Goal: Information Seeking & Learning: Learn about a topic

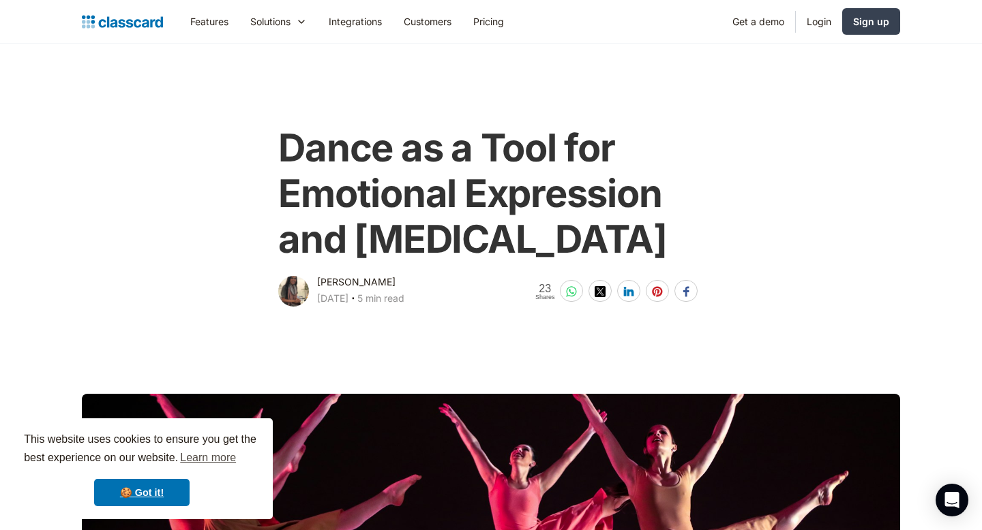
drag, startPoint x: 534, startPoint y: 294, endPoint x: 267, endPoint y: 157, distance: 299.7
click at [267, 156] on div "Dance as a Tool for Emotional Expression and [MEDICAL_DATA] [PERSON_NAME] [DATE…" at bounding box center [490, 211] width 554 height 198
copy h1 "Dance as a Tool for Emotional Expression and [MEDICAL_DATA]"
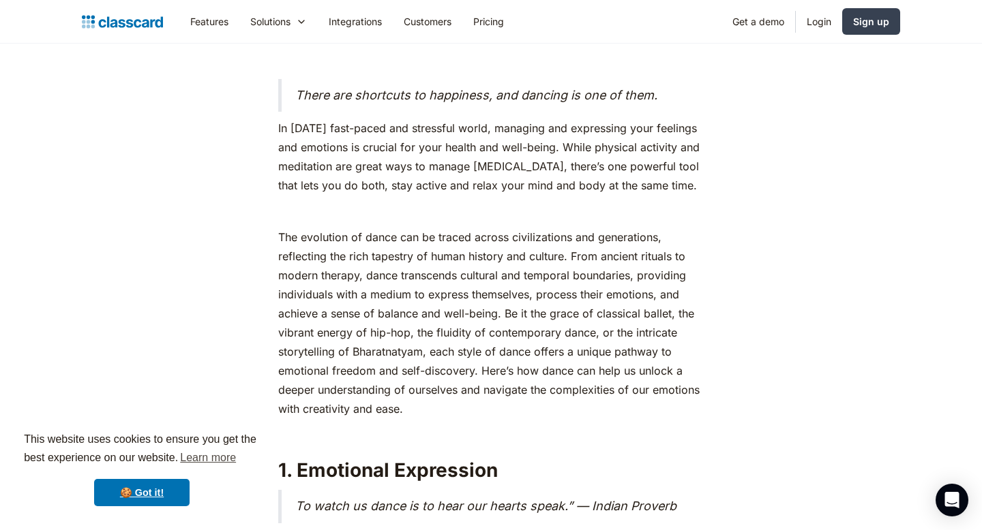
scroll to position [668, 0]
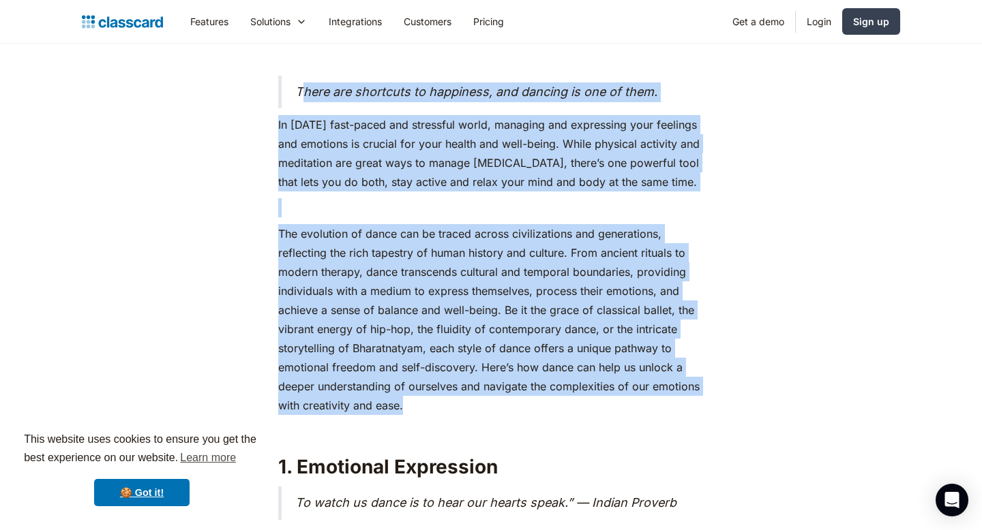
drag, startPoint x: 300, startPoint y: 140, endPoint x: 408, endPoint y: 448, distance: 325.8
copy div "lore ips dolorsita co adipiscin, eli seddoei te inc ut labo. Et dolor’m aliq-en…"
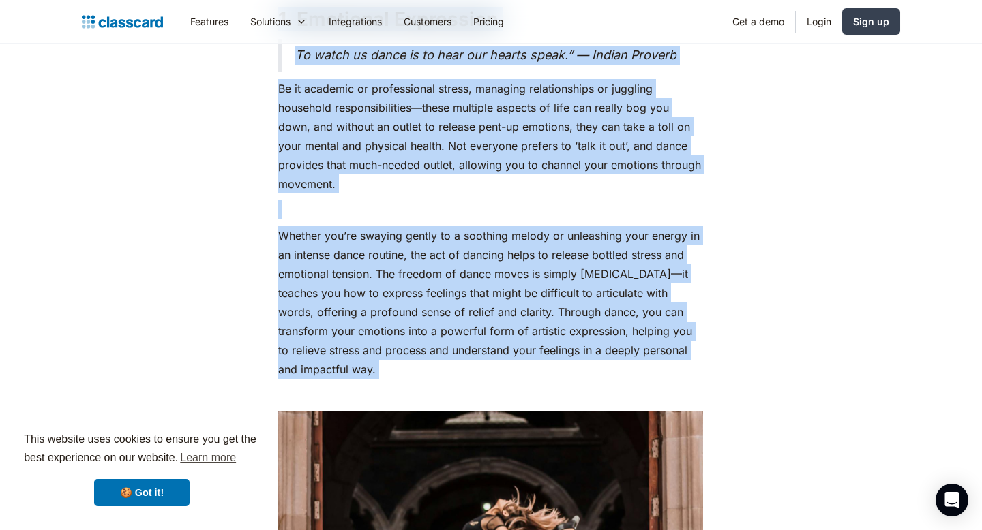
scroll to position [1161, 0]
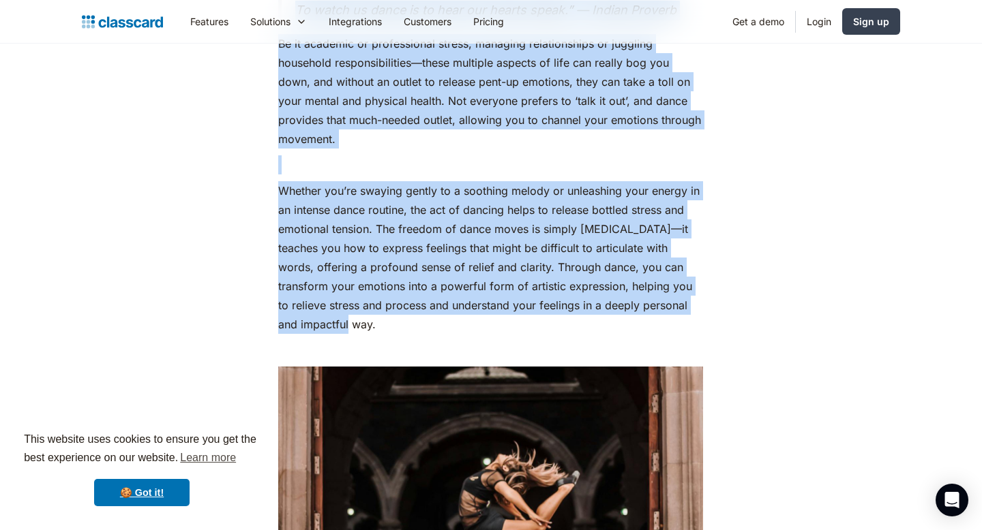
drag, startPoint x: 280, startPoint y: 142, endPoint x: 388, endPoint y: 372, distance: 253.8
copy div "9. Loremipsu Dolorsitam Co adipi el seddo ei te inci utl etdolo magna.” — Aliqu…"
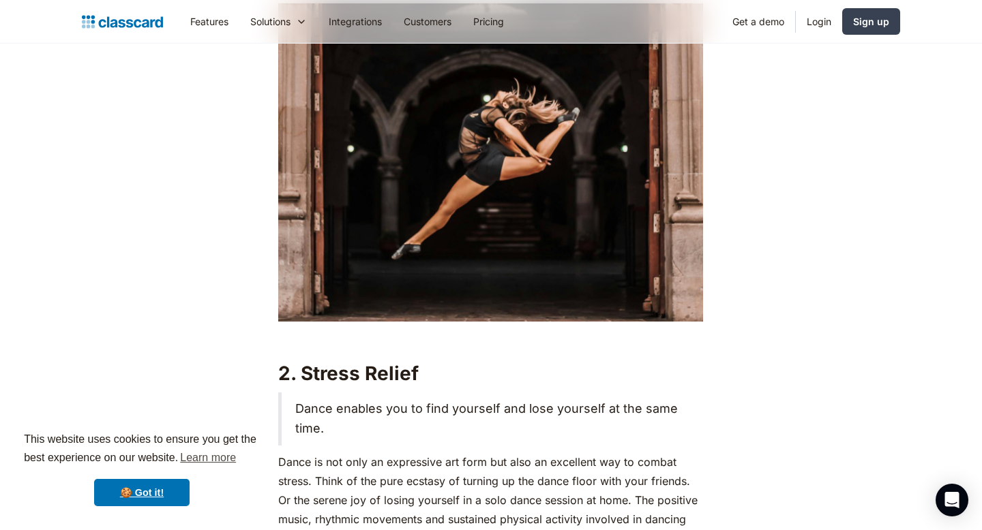
scroll to position [1526, 0]
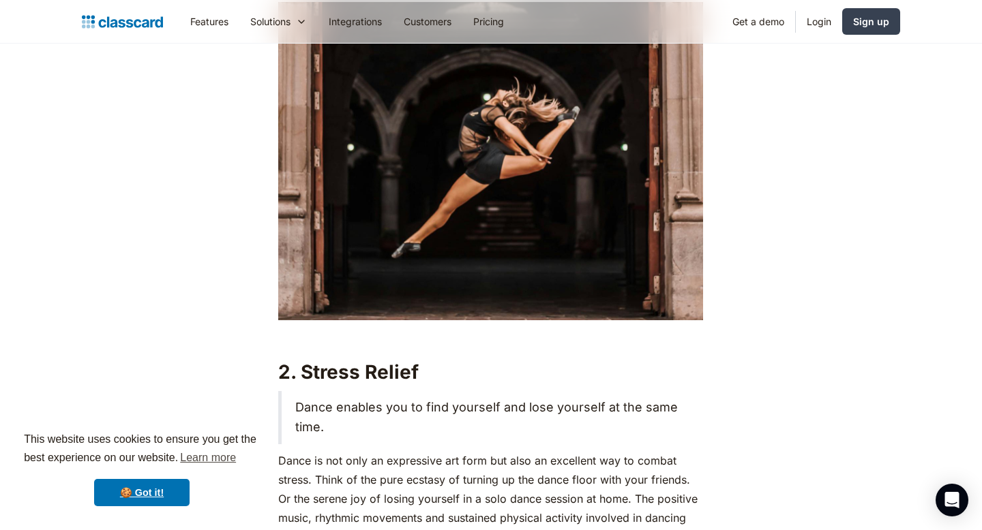
click at [438, 226] on img at bounding box center [490, 161] width 425 height 318
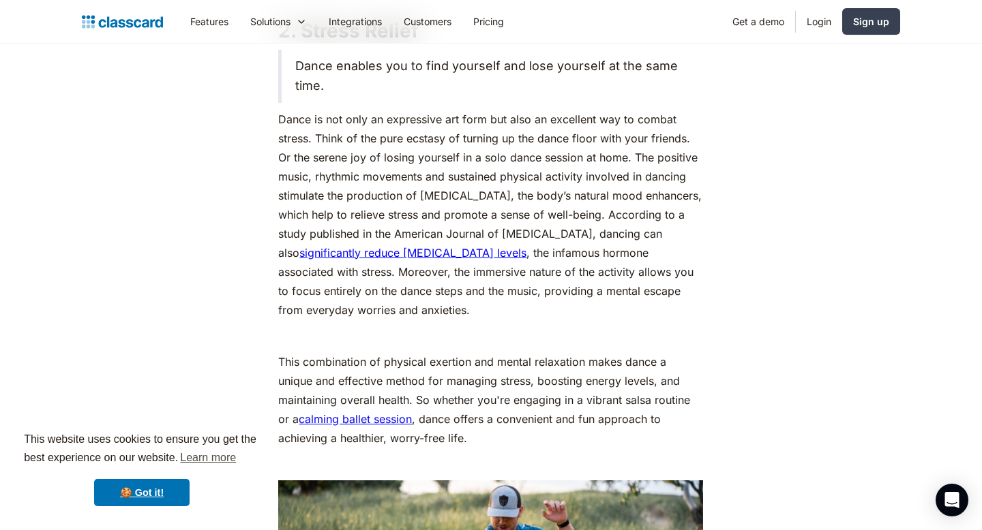
scroll to position [1877, 0]
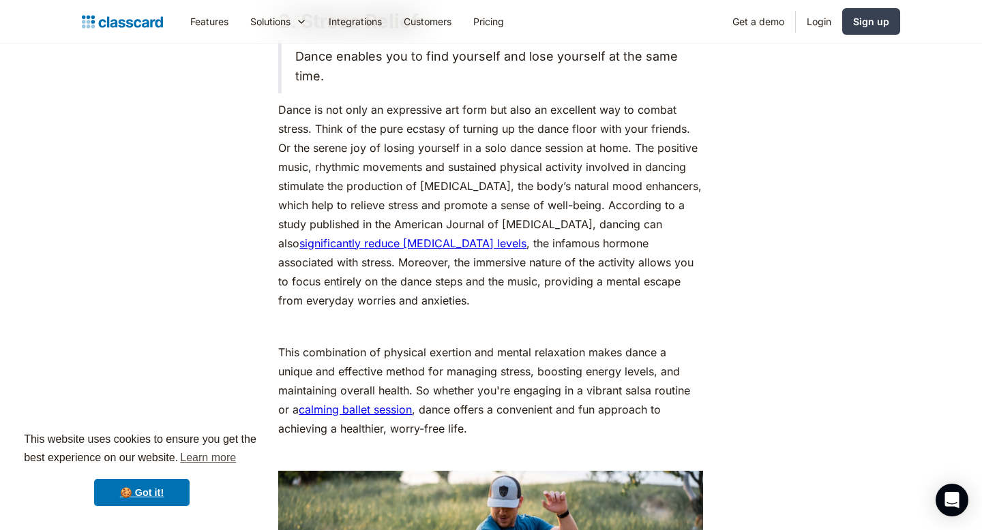
click at [443, 438] on p "This combination of physical exertion and mental relaxation makes dance a uniqu…" at bounding box center [490, 390] width 425 height 95
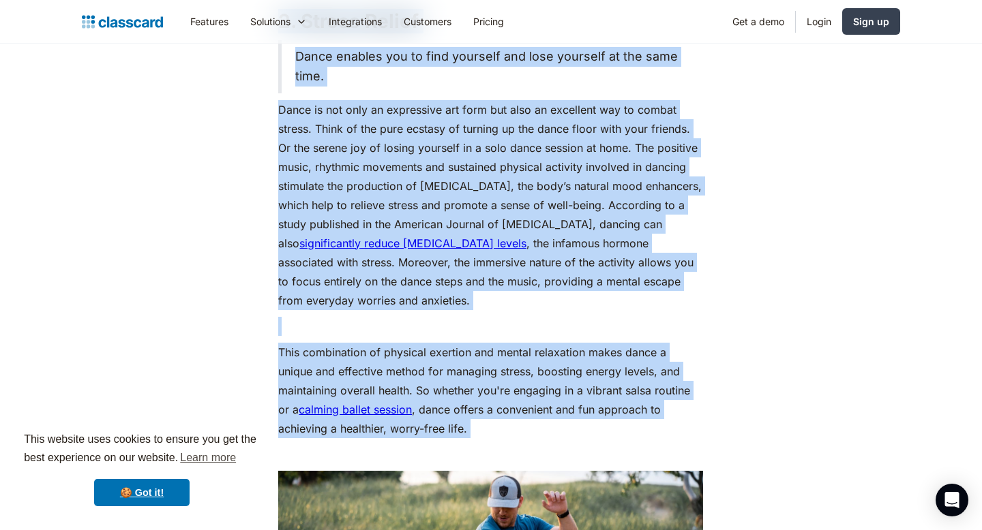
drag, startPoint x: 281, startPoint y: 65, endPoint x: 515, endPoint y: 502, distance: 496.0
copy div "1. Loremi Dolors Ametc adipisc eli se doei temporin utl etdo magnaali en adm ve…"
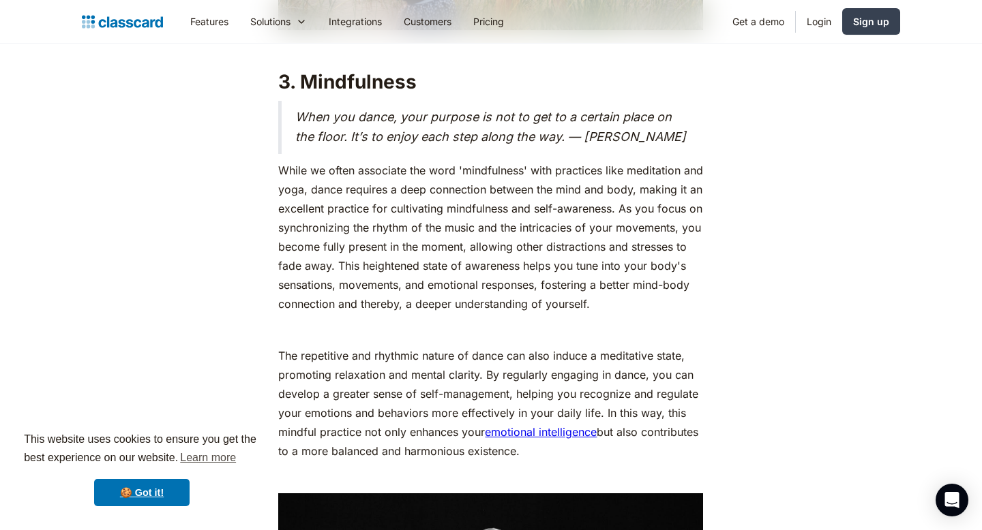
scroll to position [2602, 0]
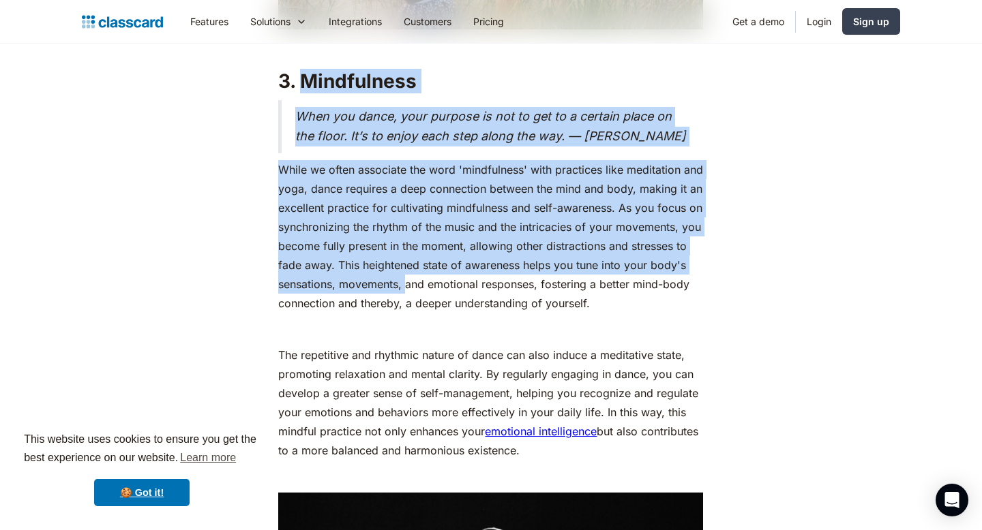
drag, startPoint x: 304, startPoint y: 119, endPoint x: 492, endPoint y: 324, distance: 278.4
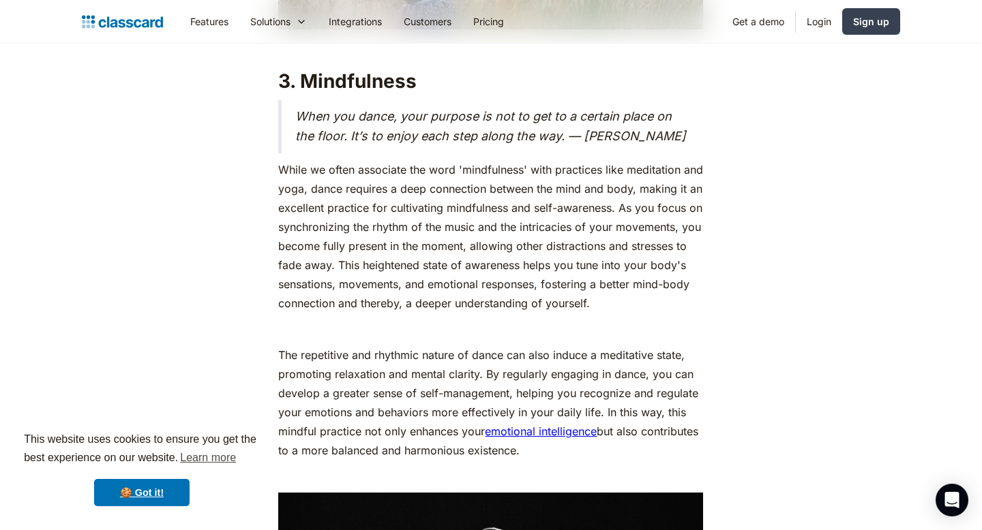
click at [283, 93] on h2 "3. Mindfulness" at bounding box center [490, 81] width 425 height 25
drag, startPoint x: 280, startPoint y: 119, endPoint x: 615, endPoint y: 498, distance: 506.2
copy div "6. Loremipsumd Sita con adipi, elit seddoei te inc ut lab et d magnaal enima mi…"
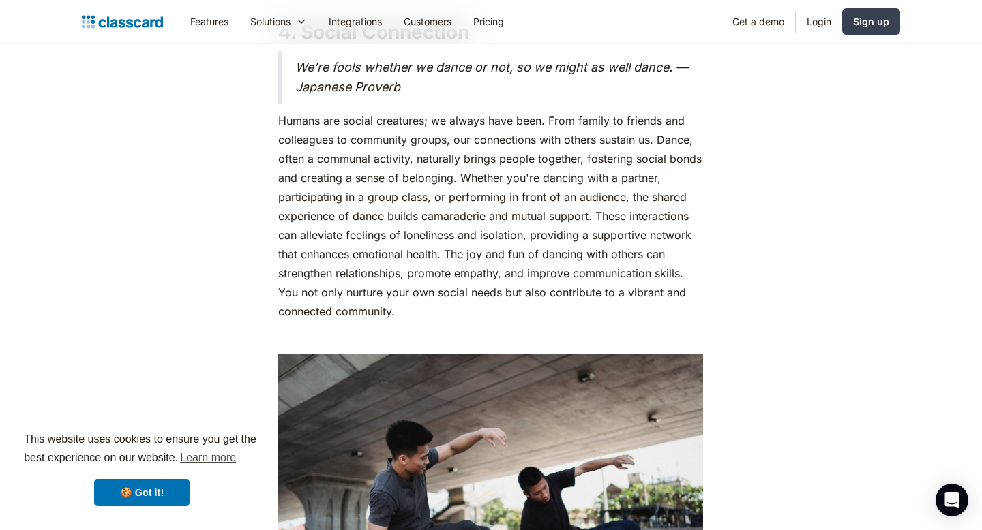
scroll to position [3398, 0]
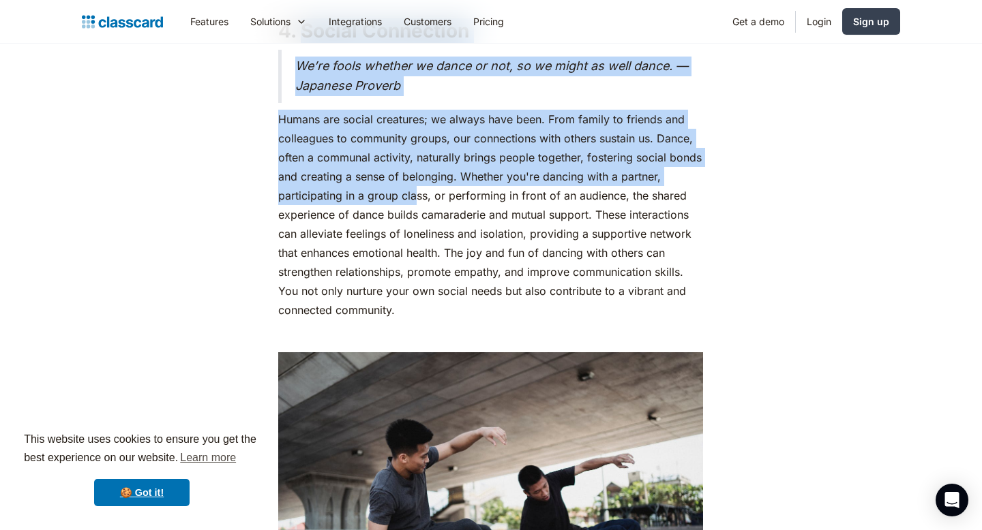
drag, startPoint x: 300, startPoint y: 69, endPoint x: 419, endPoint y: 233, distance: 202.7
click at [275, 105] on div "‍ There are shortcuts to happiness, and dancing is one of them. In [DATE] fast-…" at bounding box center [490, 6] width 433 height 5320
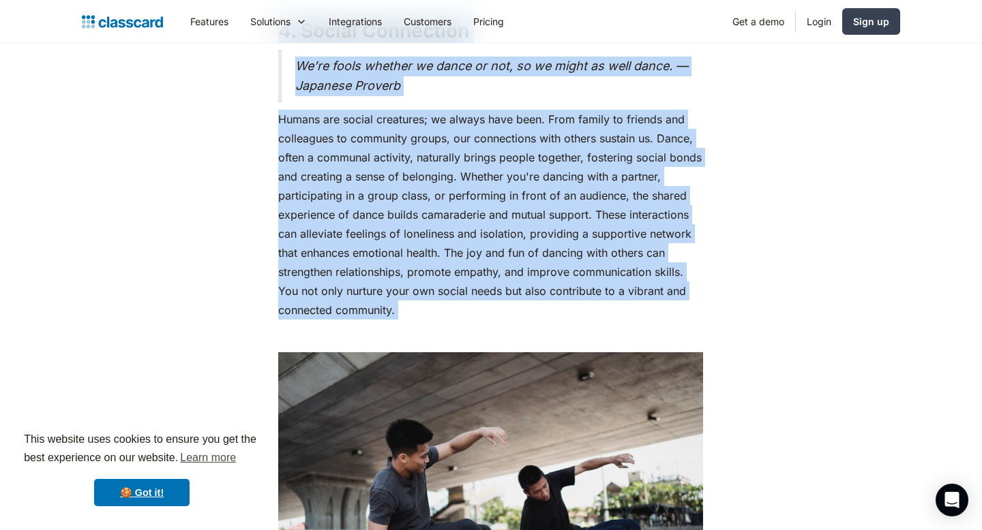
drag, startPoint x: 279, startPoint y: 69, endPoint x: 421, endPoint y: 374, distance: 336.4
copy div "4. Social Connection We’re fools whether we dance or not, so we might as well d…"
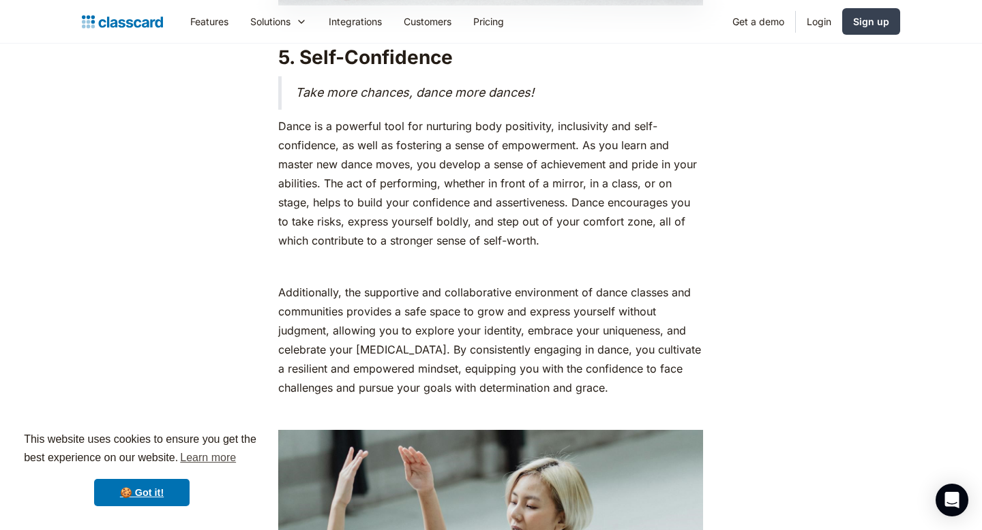
scroll to position [4025, 0]
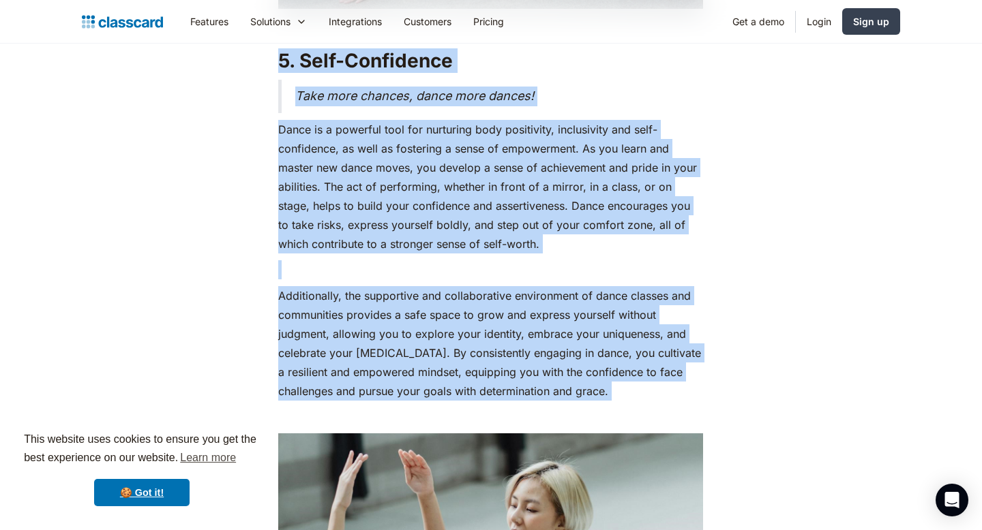
drag, startPoint x: 275, startPoint y: 104, endPoint x: 660, endPoint y: 461, distance: 525.4
copy div "1. Lore-Ipsumdolor Sita cons adipisc, elits doei tempor! Incid ut l etdolore ma…"
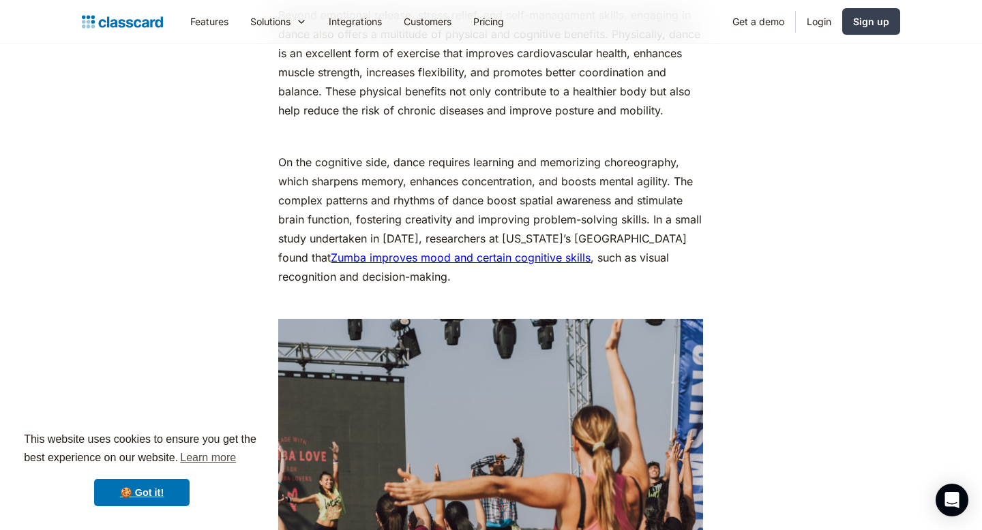
scroll to position [4805, 0]
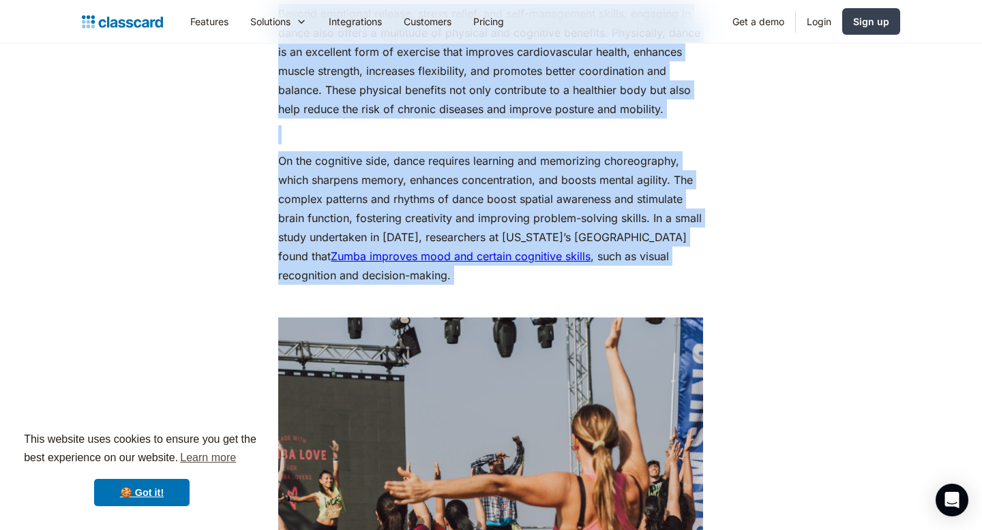
drag, startPoint x: 277, startPoint y: 58, endPoint x: 497, endPoint y: 347, distance: 363.0
copy div "Beyond emotional release, stress relief, and self-management skills, engaging i…"
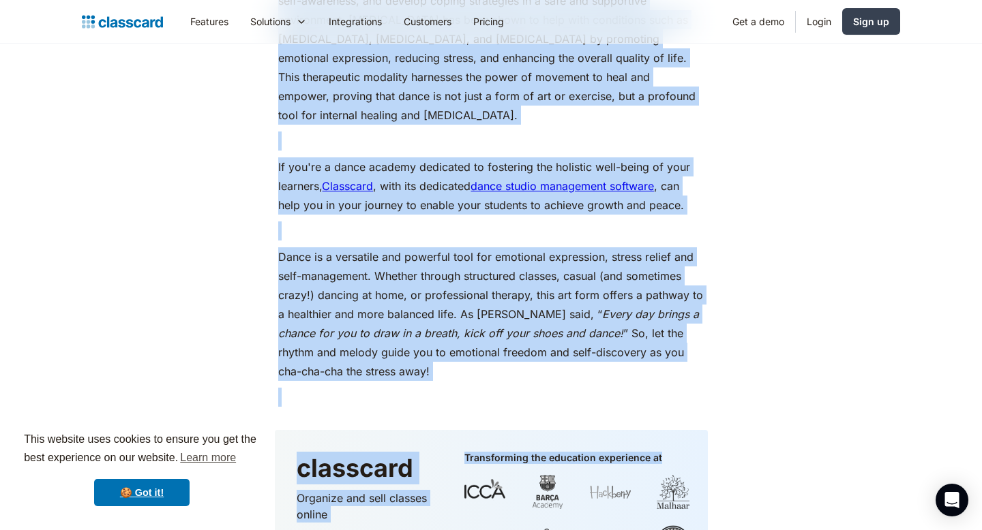
scroll to position [5670, 0]
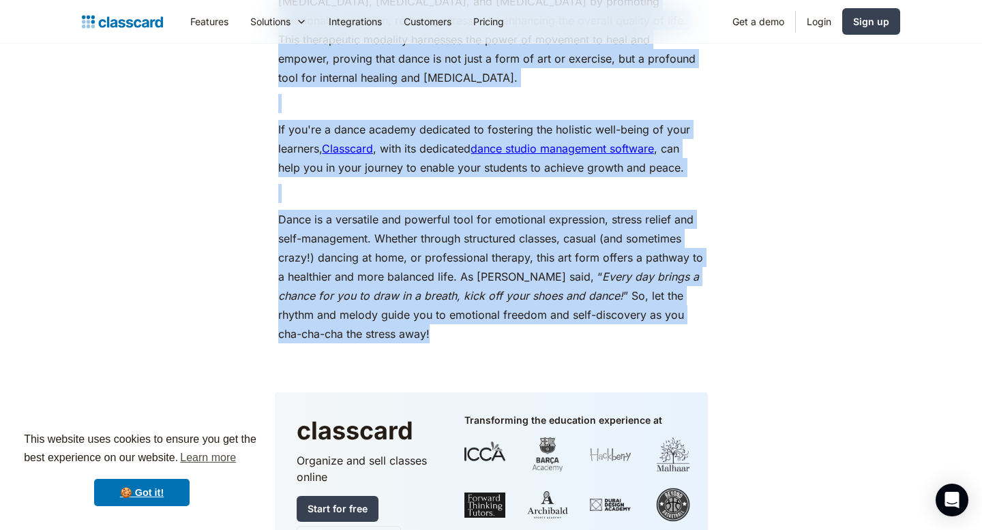
drag, startPoint x: 274, startPoint y: 102, endPoint x: 554, endPoint y: 376, distance: 391.5
copy div "Lo ipsumdolors amet consecte adi elitse doeiusmodt, incid utlabore e doloremagn…"
